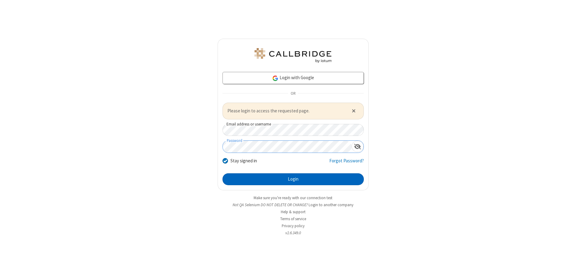
click at [293, 179] on button "Login" at bounding box center [292, 180] width 141 height 12
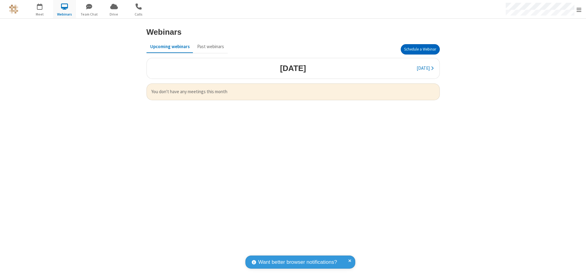
click at [420, 49] on button "Schedule a Webinar" at bounding box center [420, 49] width 39 height 10
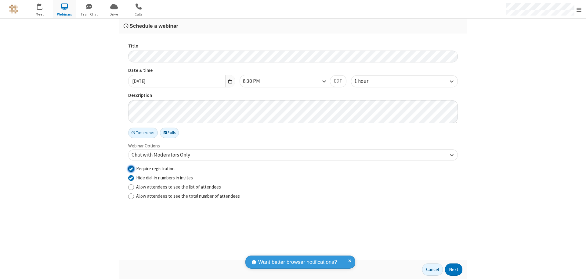
click at [131, 169] on input "Require registration" at bounding box center [131, 169] width 6 height 6
checkbox input "false"
click at [454, 270] on button "Next" at bounding box center [453, 270] width 17 height 12
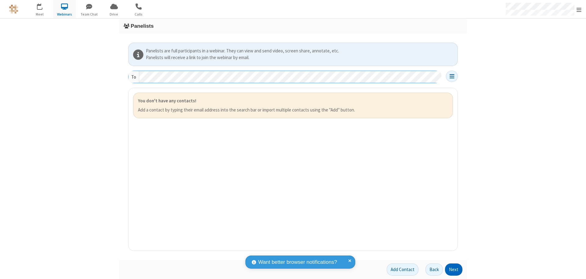
click at [454, 270] on button "Next" at bounding box center [453, 270] width 17 height 12
